Goal: Information Seeking & Learning: Check status

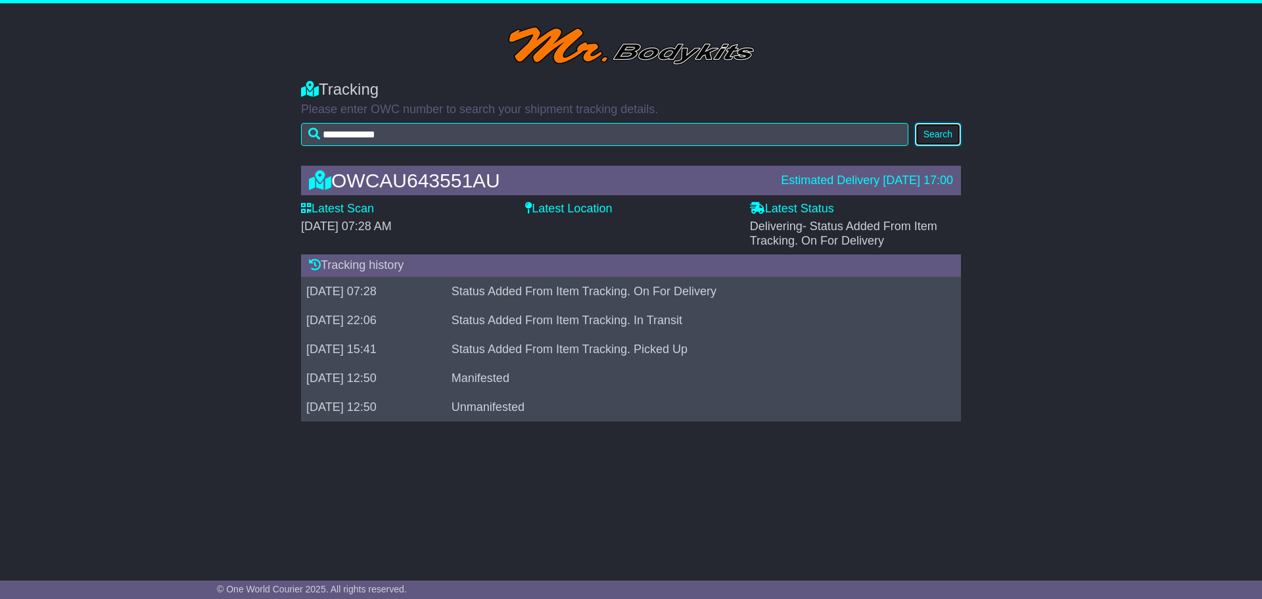
click at [946, 127] on button "Search" at bounding box center [938, 134] width 46 height 23
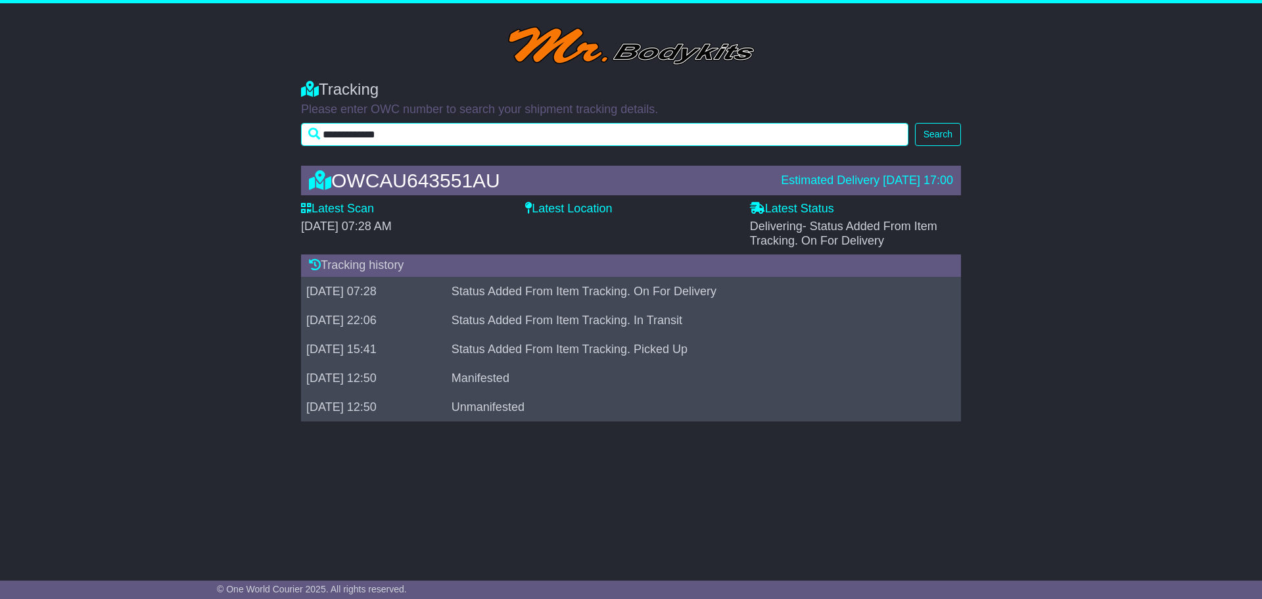
drag, startPoint x: 426, startPoint y: 134, endPoint x: 313, endPoint y: 134, distance: 113.0
click at [313, 134] on input "**********" at bounding box center [604, 134] width 607 height 23
